Goal: Check status

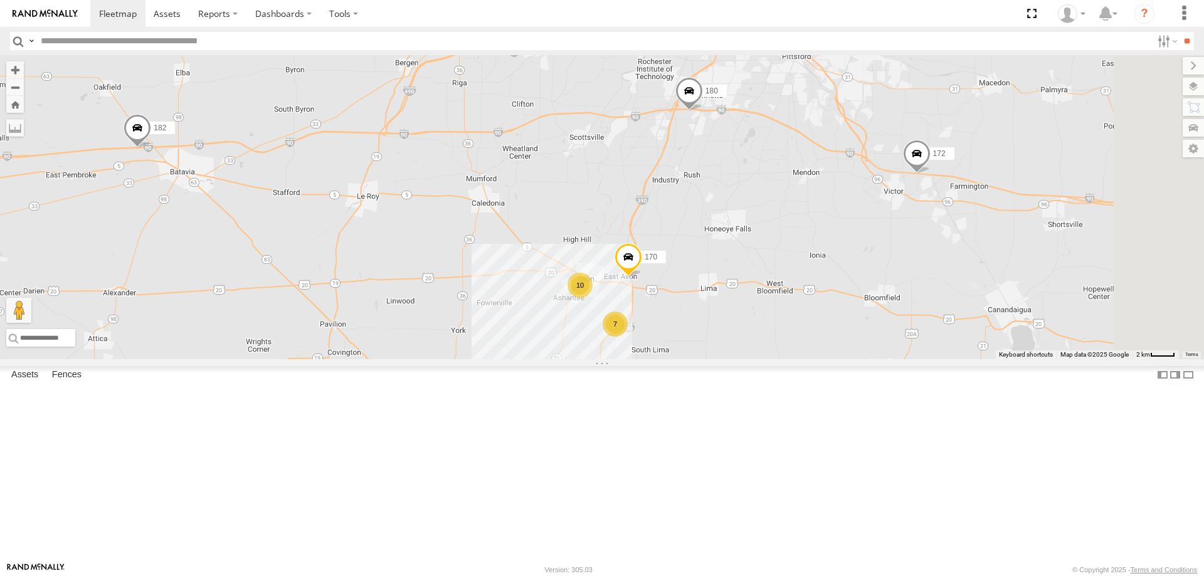
drag, startPoint x: 739, startPoint y: 92, endPoint x: 659, endPoint y: 273, distance: 198.5
click at [663, 269] on div "182 176 172 600453 202 169 212 200 195 179 10 7 170 180" at bounding box center [602, 207] width 1204 height 304
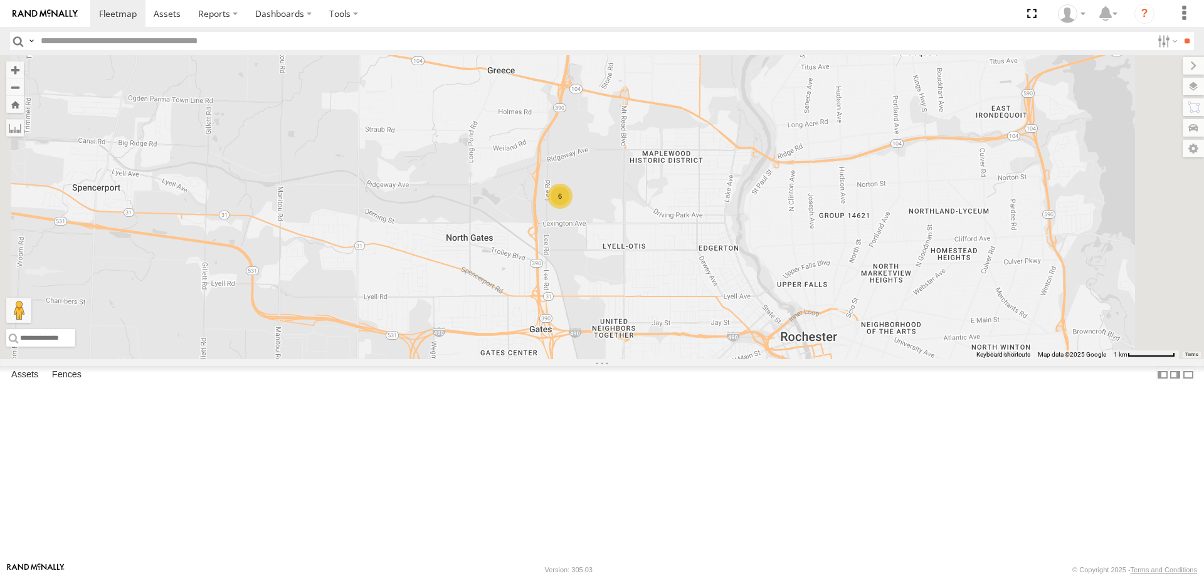
drag, startPoint x: 730, startPoint y: 117, endPoint x: 709, endPoint y: 364, distance: 247.9
click at [709, 359] on div "182 176 172 600453 202 169 212 200 195 179 170 180 192 6 3" at bounding box center [602, 207] width 1204 height 304
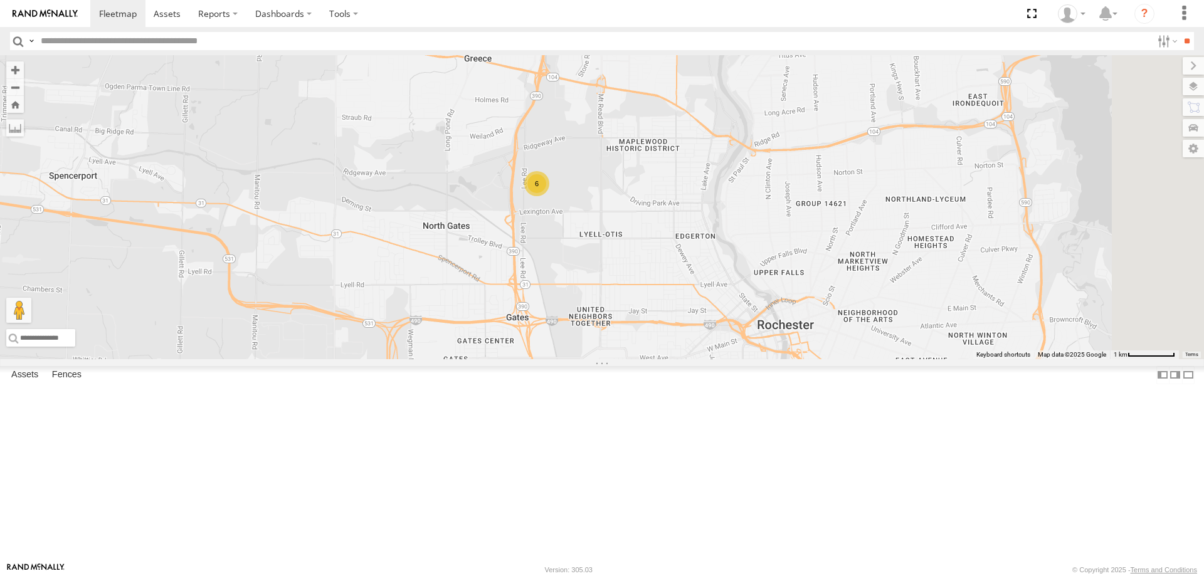
drag, startPoint x: 758, startPoint y: 459, endPoint x: 720, endPoint y: 377, distance: 90.6
click at [720, 359] on div "182 176 172 600453 202 169 212 200 195 179 170 180 192 6 3" at bounding box center [602, 207] width 1204 height 304
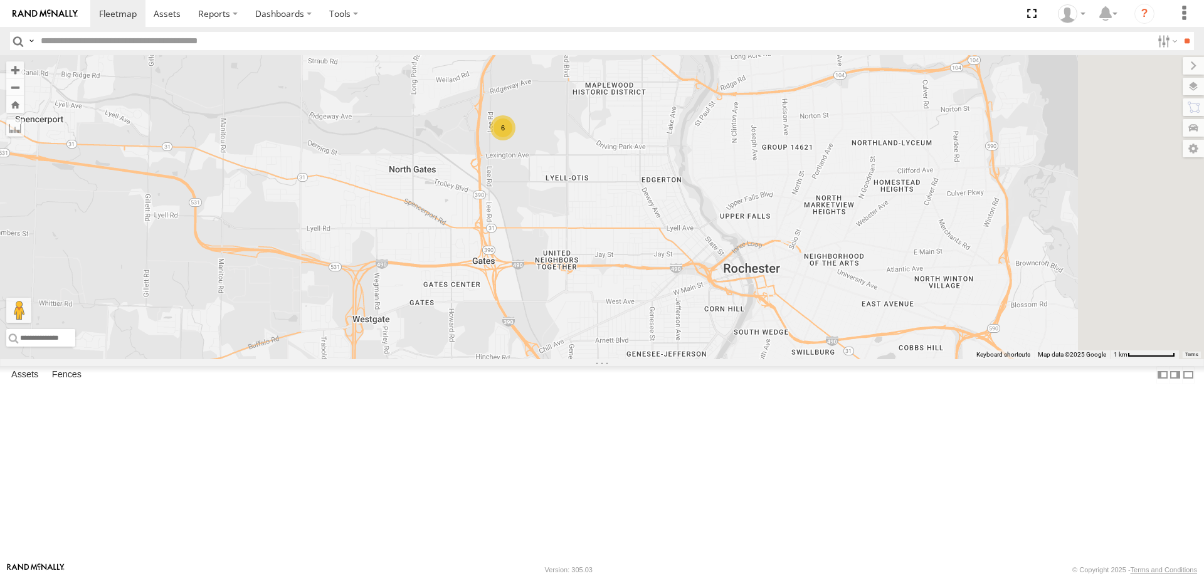
drag, startPoint x: 754, startPoint y: 449, endPoint x: 713, endPoint y: 361, distance: 97.6
click at [713, 359] on div "182 176 172 600453 202 169 212 200 195 179 170 180 192 6 3" at bounding box center [602, 207] width 1204 height 304
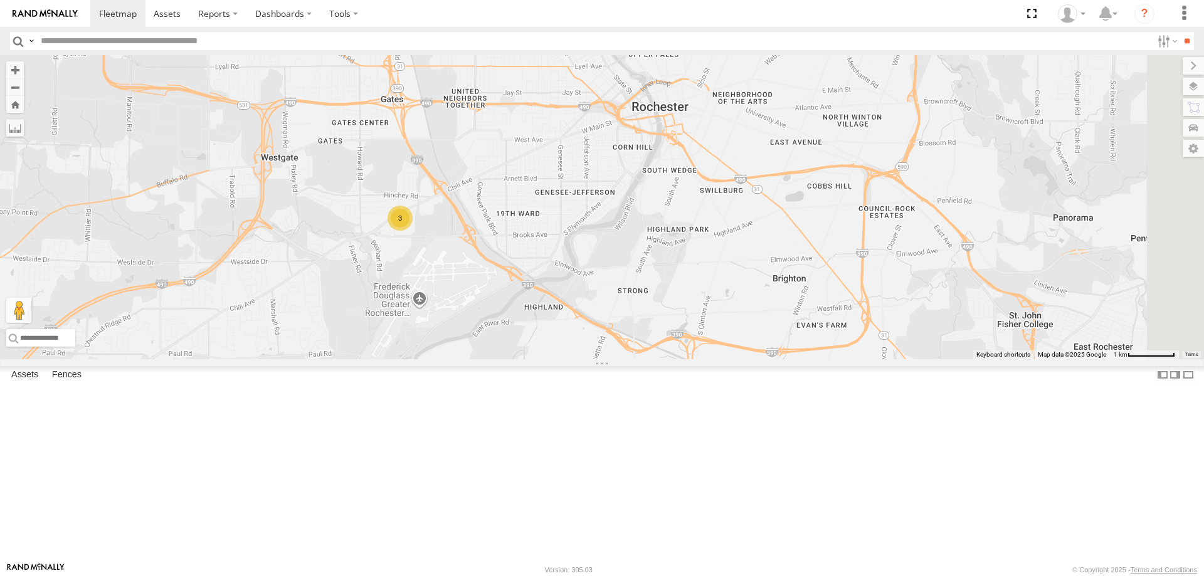
drag, startPoint x: 762, startPoint y: 468, endPoint x: 715, endPoint y: 434, distance: 57.8
click at [719, 359] on div "182 176 172 600453 202 169 212 200 195 179 170 180 192 6 3" at bounding box center [602, 207] width 1204 height 304
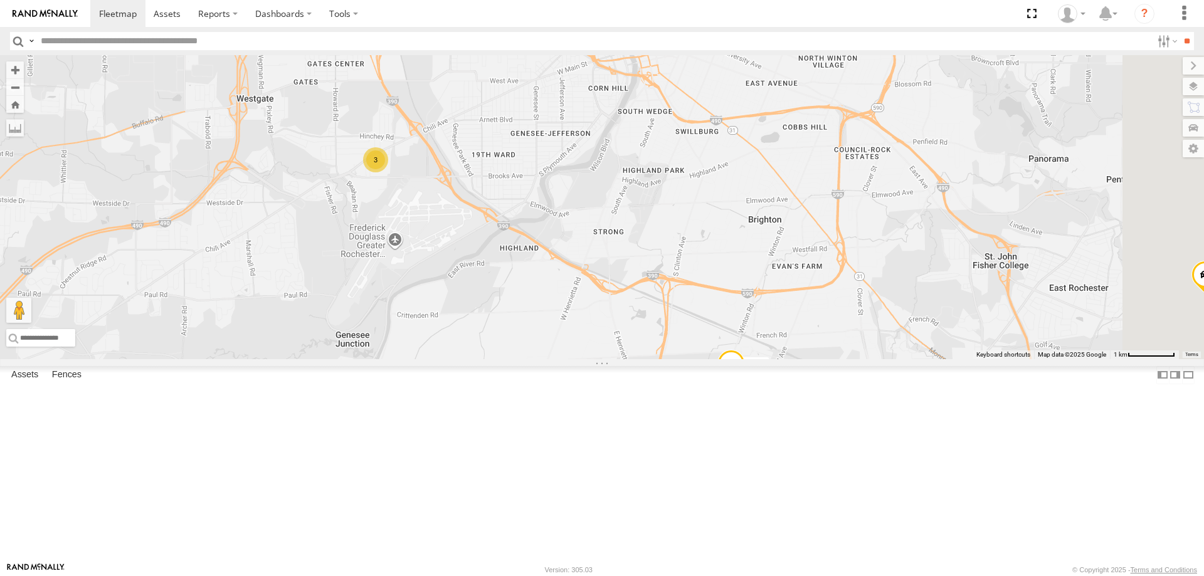
drag, startPoint x: 798, startPoint y: 505, endPoint x: 785, endPoint y: 447, distance: 59.0
click at [785, 359] on div "182 176 172 600453 202 169 212 200 195 179 170 180 192 6 3" at bounding box center [602, 207] width 1204 height 304
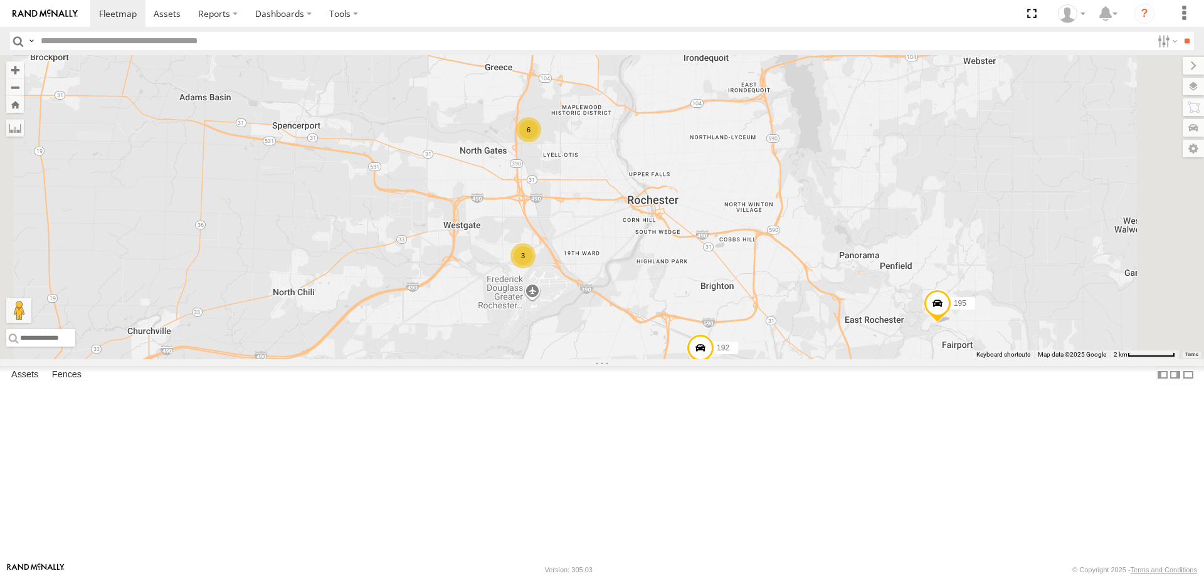
drag, startPoint x: 703, startPoint y: 486, endPoint x: 699, endPoint y: 424, distance: 62.2
click at [699, 359] on div "182 176 172 600453 202 169 212 200 195 179 170 180 192 6 3" at bounding box center [602, 207] width 1204 height 304
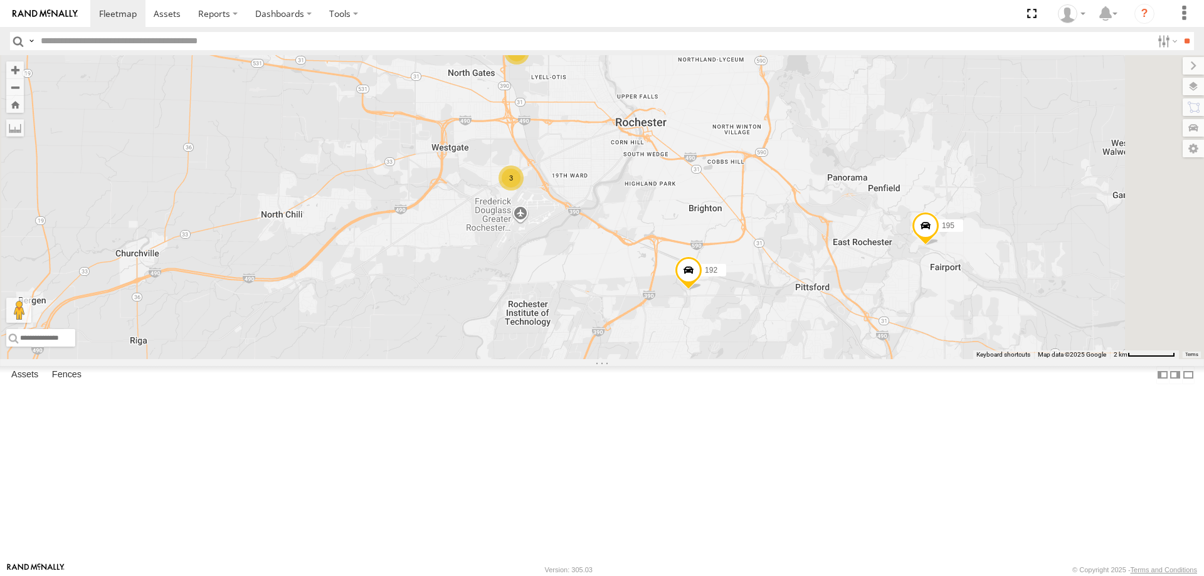
drag, startPoint x: 713, startPoint y: 471, endPoint x: 705, endPoint y: 413, distance: 58.9
click at [705, 359] on div "182 176 172 600453 202 169 212 200 195 179 170 180 192 6 3" at bounding box center [602, 207] width 1204 height 304
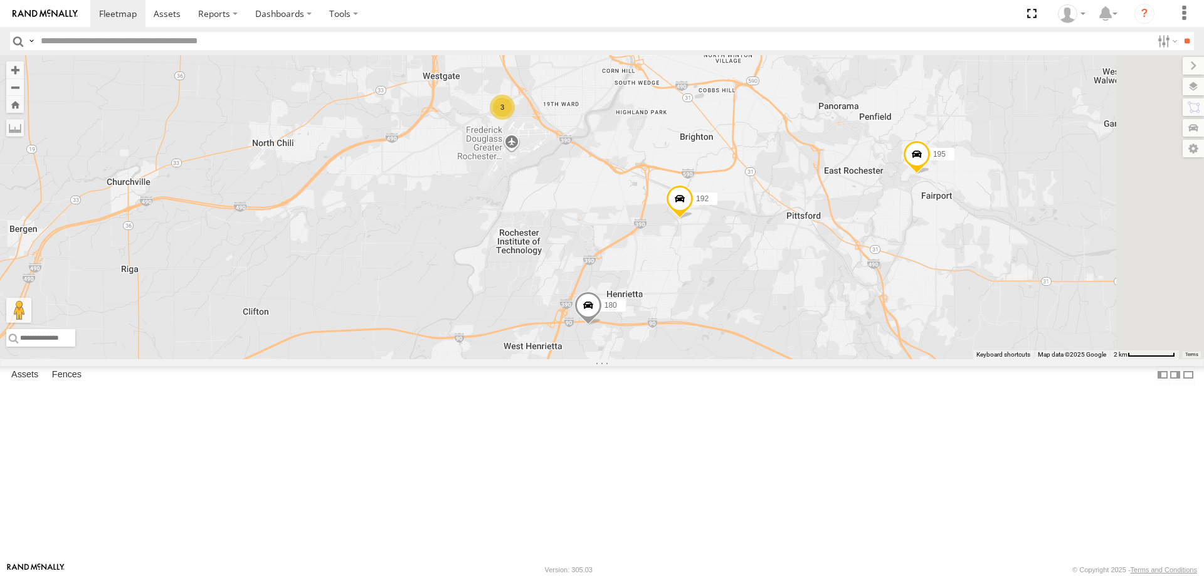
drag, startPoint x: 678, startPoint y: 498, endPoint x: 695, endPoint y: 412, distance: 87.4
click at [690, 359] on div "182 176 172 600453 202 169 212 200 195 179 170 180 192 6 3" at bounding box center [602, 207] width 1204 height 304
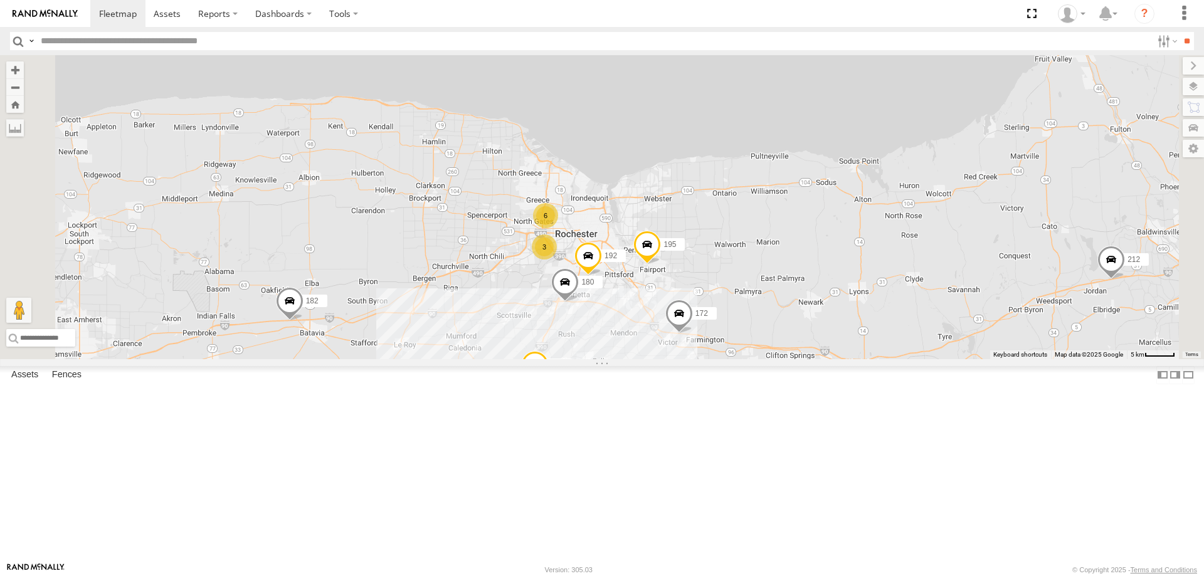
drag, startPoint x: 758, startPoint y: 504, endPoint x: 737, endPoint y: 399, distance: 107.5
click at [737, 359] on div "182 176 172 600453 202 169 212 200 195 179 170 180 192 10 7 6 3" at bounding box center [602, 207] width 1204 height 304
